Goal: Check status: Check status

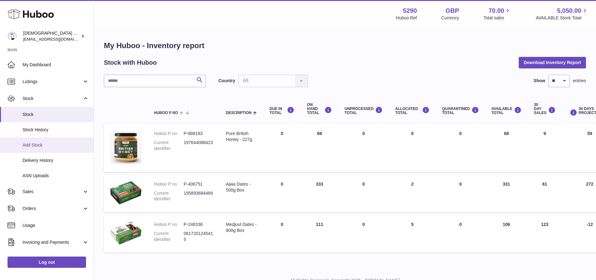
click at [41, 144] on span "Add Stock" at bounding box center [56, 145] width 66 height 6
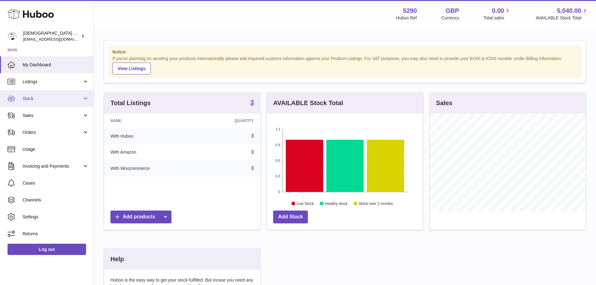
click at [41, 100] on span "Stock" at bounding box center [53, 99] width 60 height 6
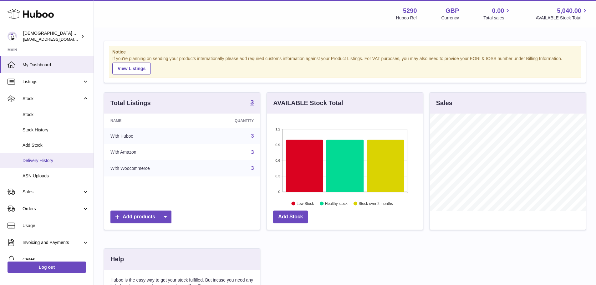
click at [45, 162] on span "Delivery History" at bounding box center [56, 161] width 66 height 6
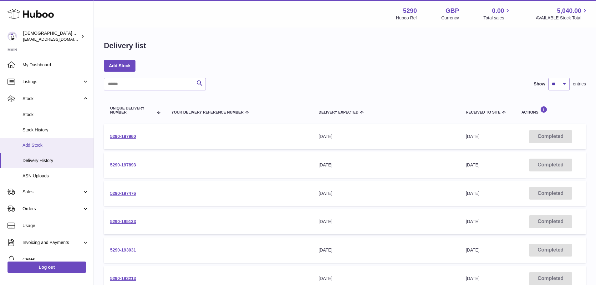
click at [59, 142] on link "Add Stock" at bounding box center [47, 145] width 94 height 15
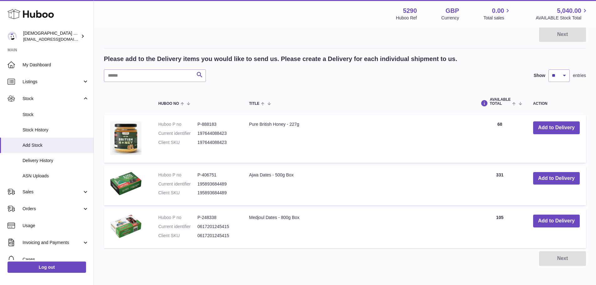
scroll to position [94, 0]
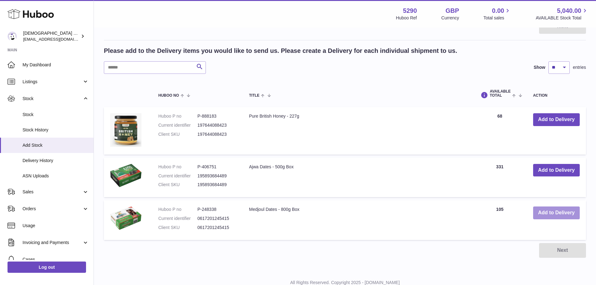
click at [559, 210] on button "Add to Delivery" at bounding box center [556, 212] width 47 height 13
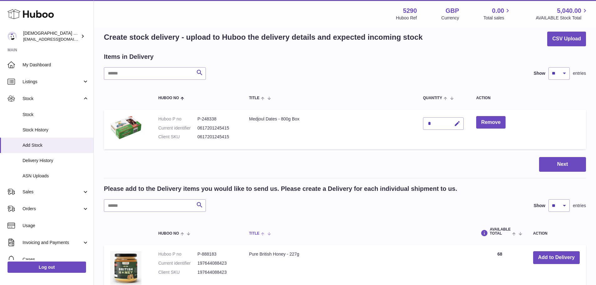
scroll to position [0, 0]
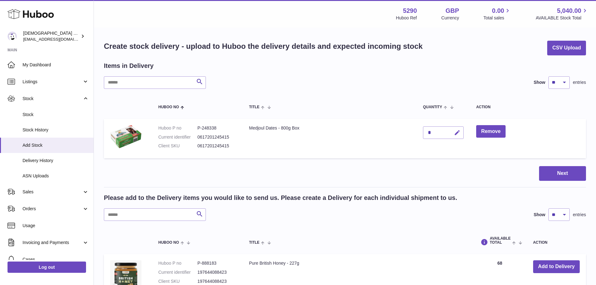
click at [454, 132] on icon "button" at bounding box center [457, 132] width 7 height 7
drag, startPoint x: 436, startPoint y: 132, endPoint x: 422, endPoint y: 131, distance: 14.4
click at [422, 131] on td "*" at bounding box center [443, 139] width 53 height 40
click at [45, 160] on span "Delivery History" at bounding box center [56, 161] width 66 height 6
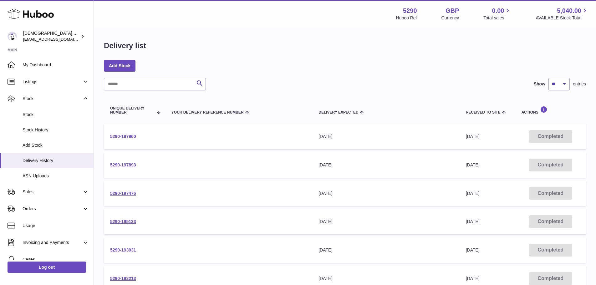
click at [114, 135] on link "5290-197960" at bounding box center [123, 136] width 26 height 5
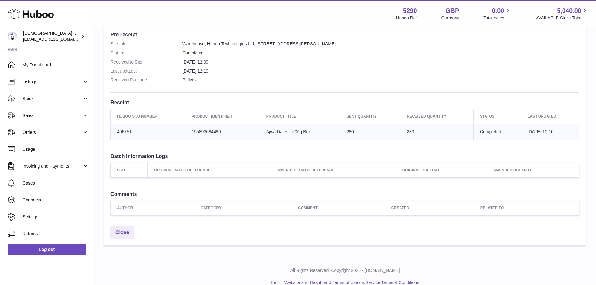
scroll to position [166, 0]
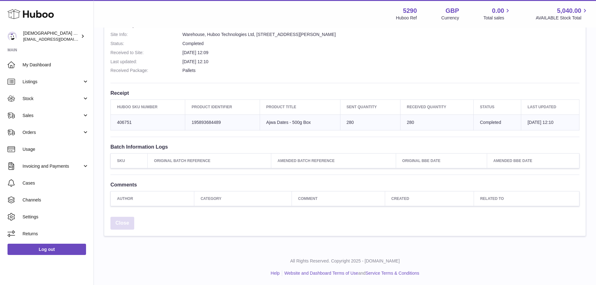
click at [124, 223] on link "Close" at bounding box center [122, 223] width 24 height 13
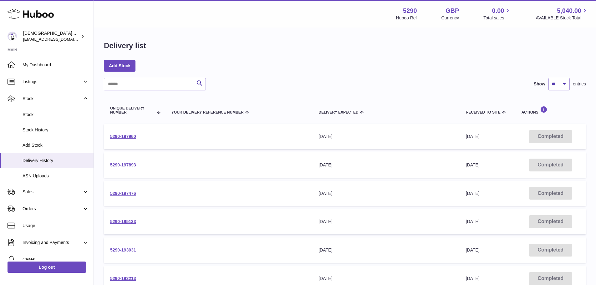
click at [124, 166] on link "5290-197893" at bounding box center [123, 164] width 26 height 5
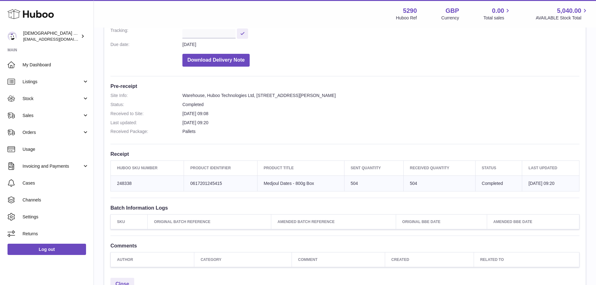
scroll to position [156, 0]
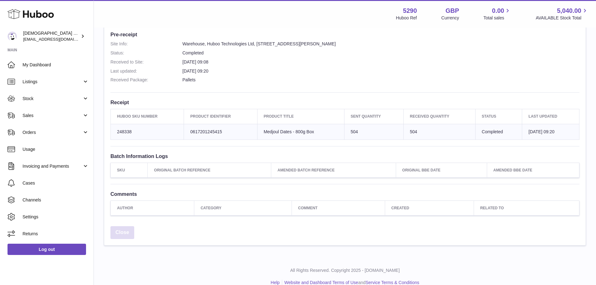
click at [126, 230] on link "Close" at bounding box center [122, 232] width 24 height 13
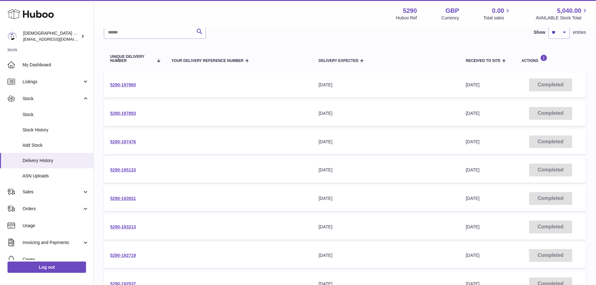
scroll to position [63, 0]
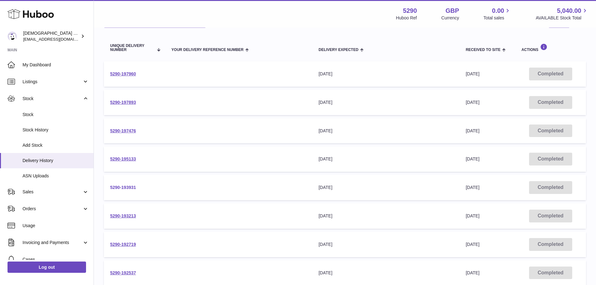
click at [120, 186] on link "5290-193931" at bounding box center [123, 187] width 26 height 5
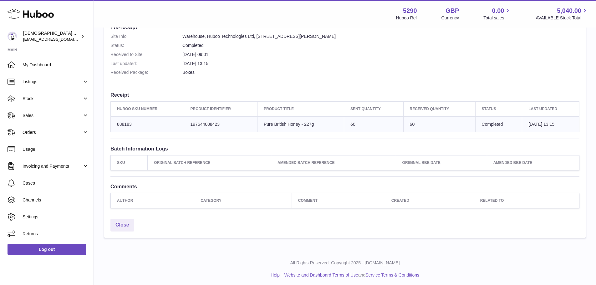
scroll to position [166, 0]
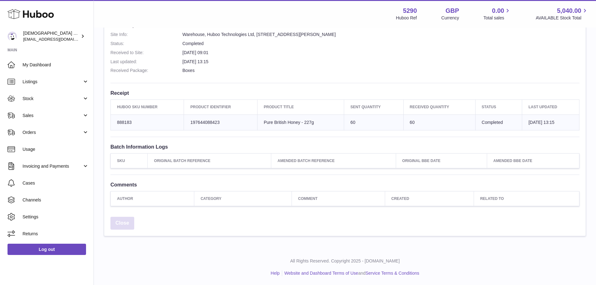
click at [123, 224] on link "Close" at bounding box center [122, 223] width 24 height 13
